Goal: Task Accomplishment & Management: Manage account settings

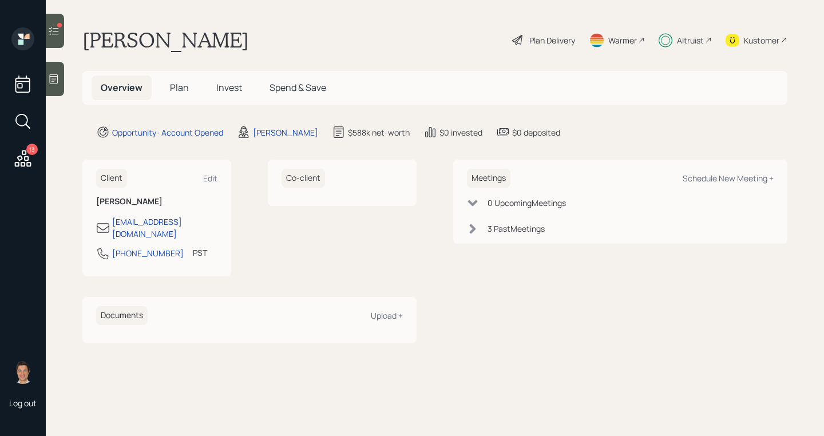
click at [229, 90] on span "Invest" at bounding box center [229, 87] width 26 height 13
